Goal: Find specific page/section: Find specific page/section

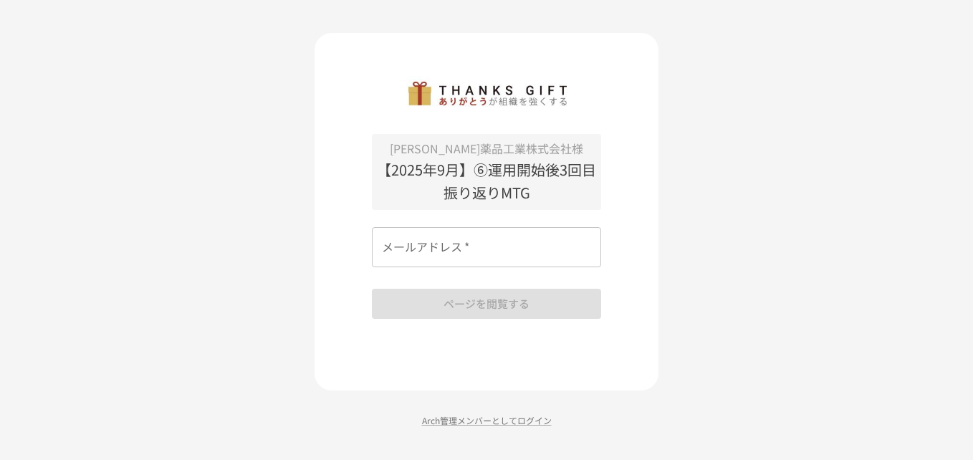
click at [474, 241] on input "メールアドレス   *" at bounding box center [486, 247] width 229 height 40
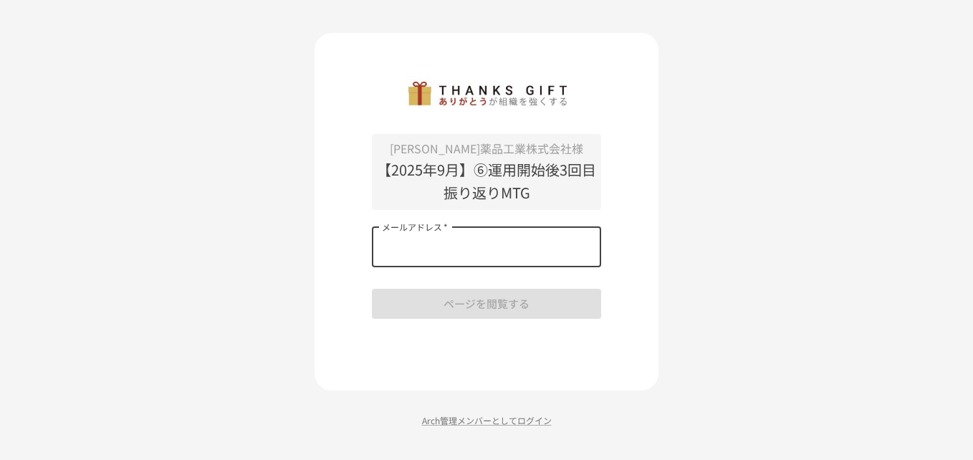
type input "**********"
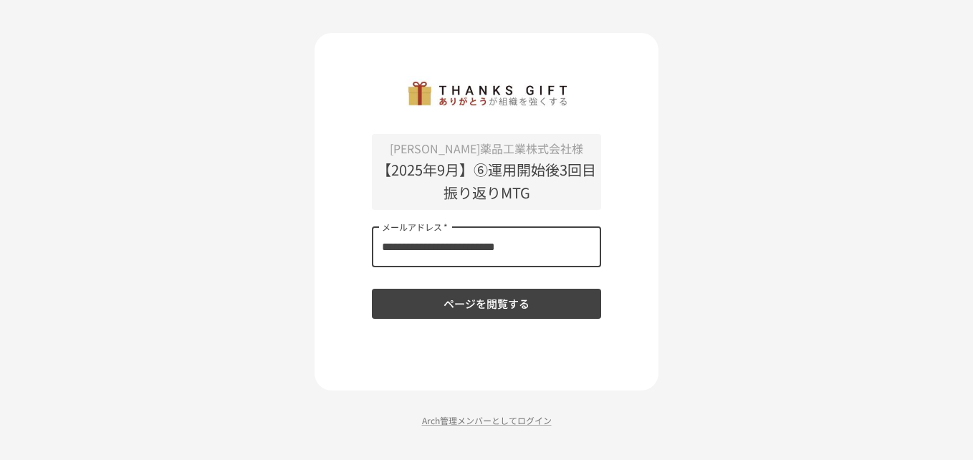
click at [478, 304] on button "ページを閲覧する" at bounding box center [486, 304] width 229 height 30
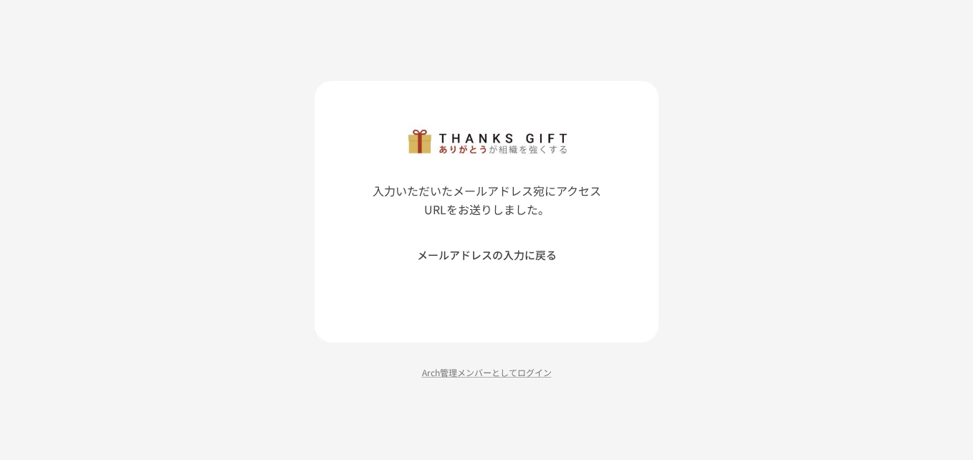
click at [504, 253] on button "メールアドレスの入力に戻る" at bounding box center [486, 255] width 229 height 30
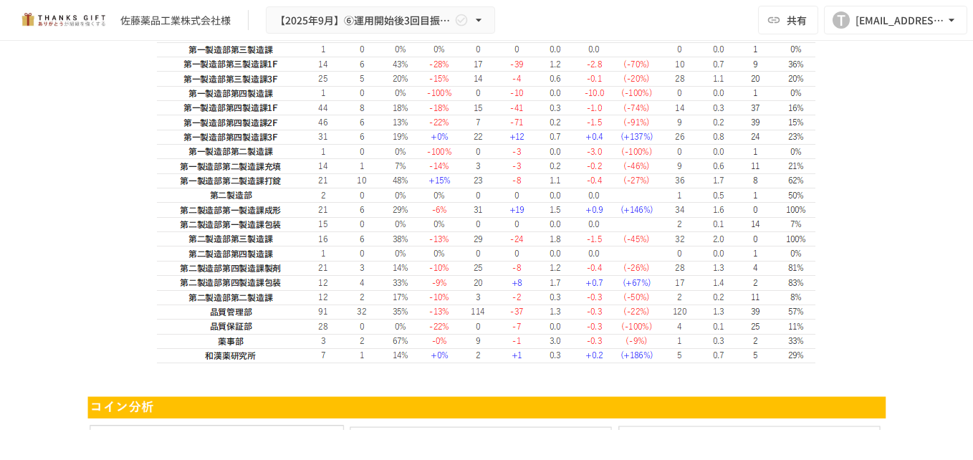
scroll to position [4083, 0]
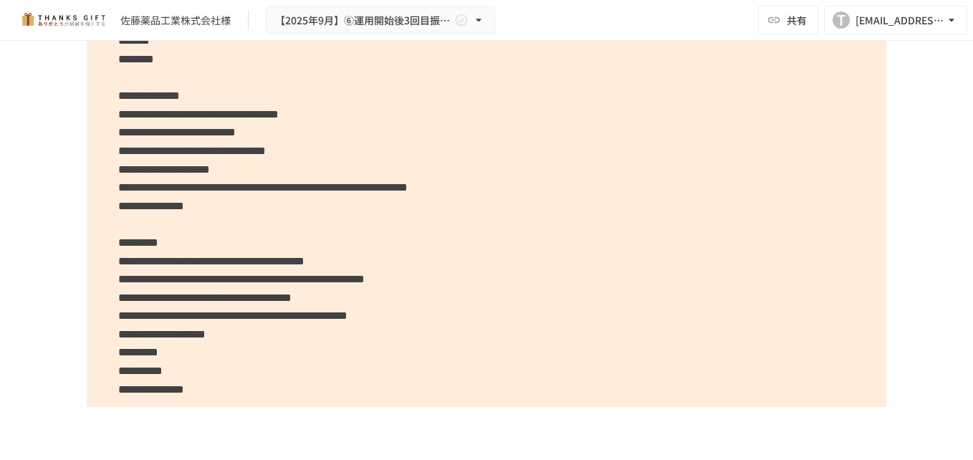
scroll to position [3224, 0]
